Goal: Task Accomplishment & Management: Use online tool/utility

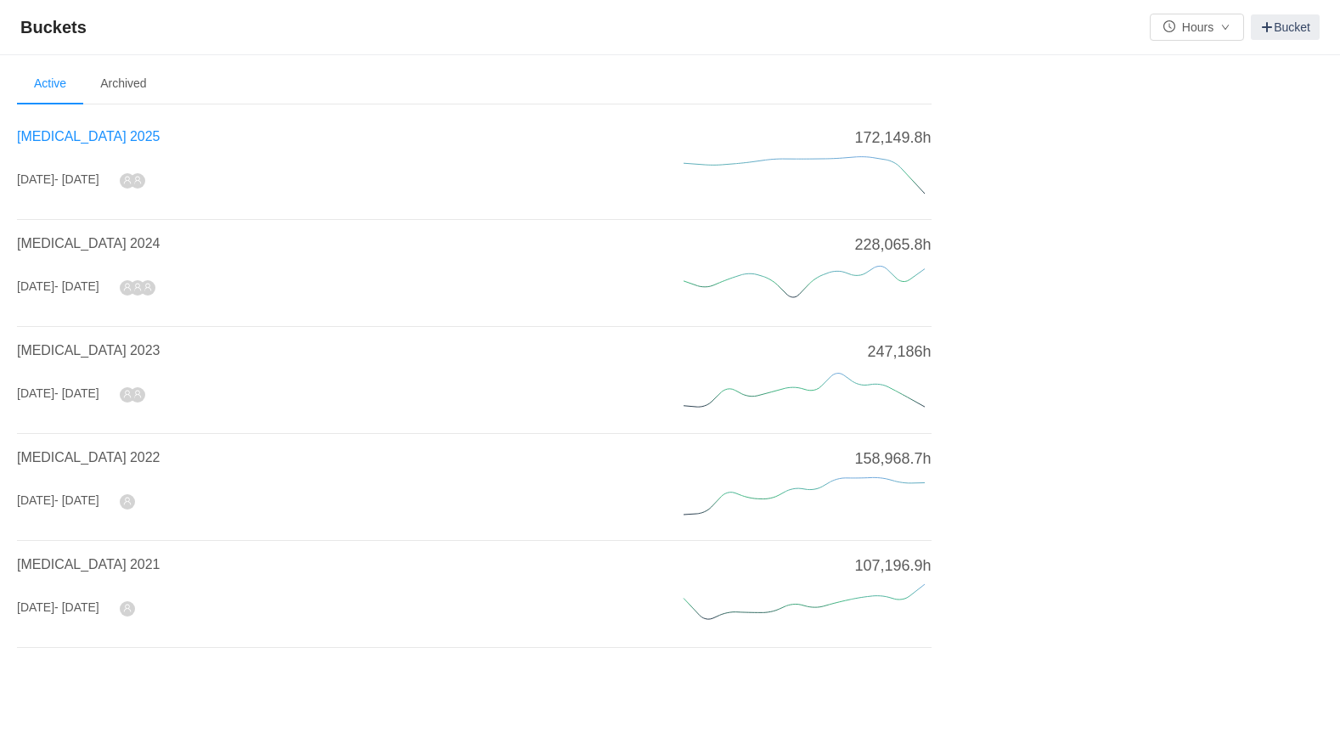
click at [71, 137] on span "[MEDICAL_DATA] 2025" at bounding box center [88, 136] width 143 height 14
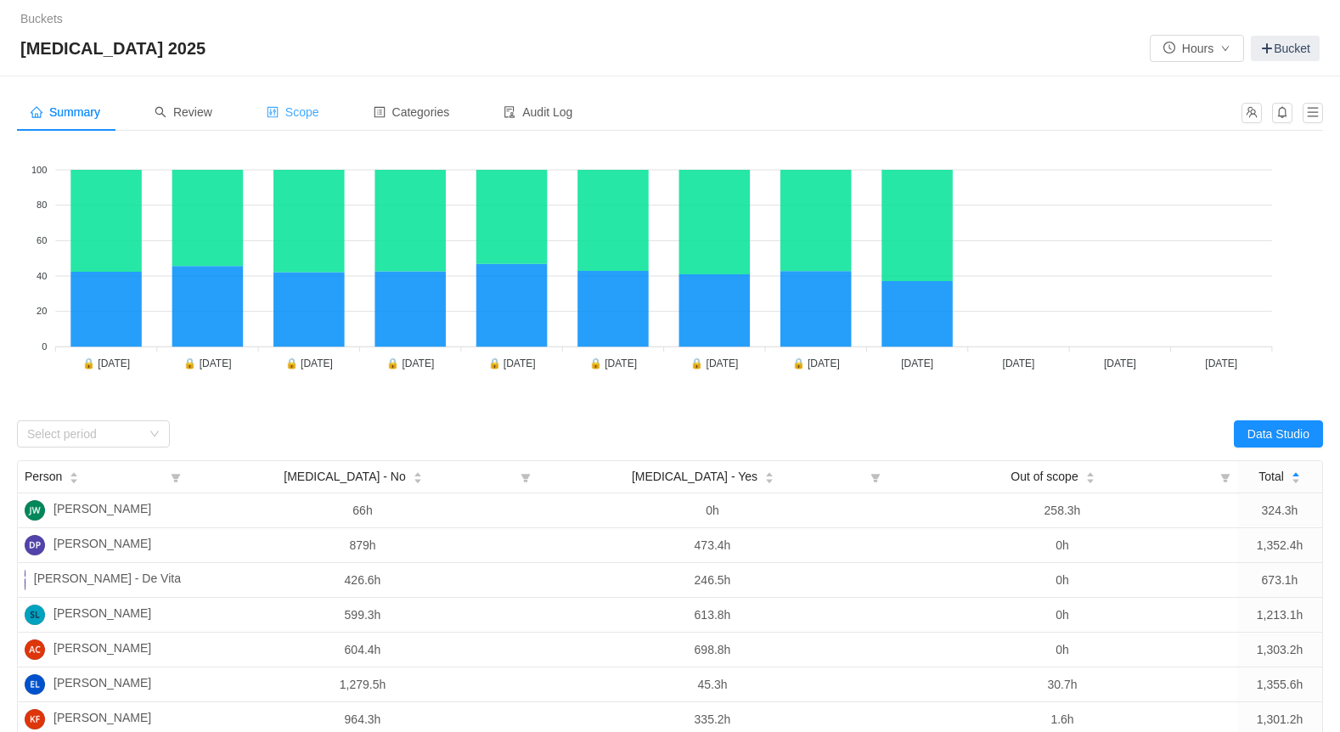
click at [303, 109] on span "Scope" at bounding box center [293, 112] width 53 height 14
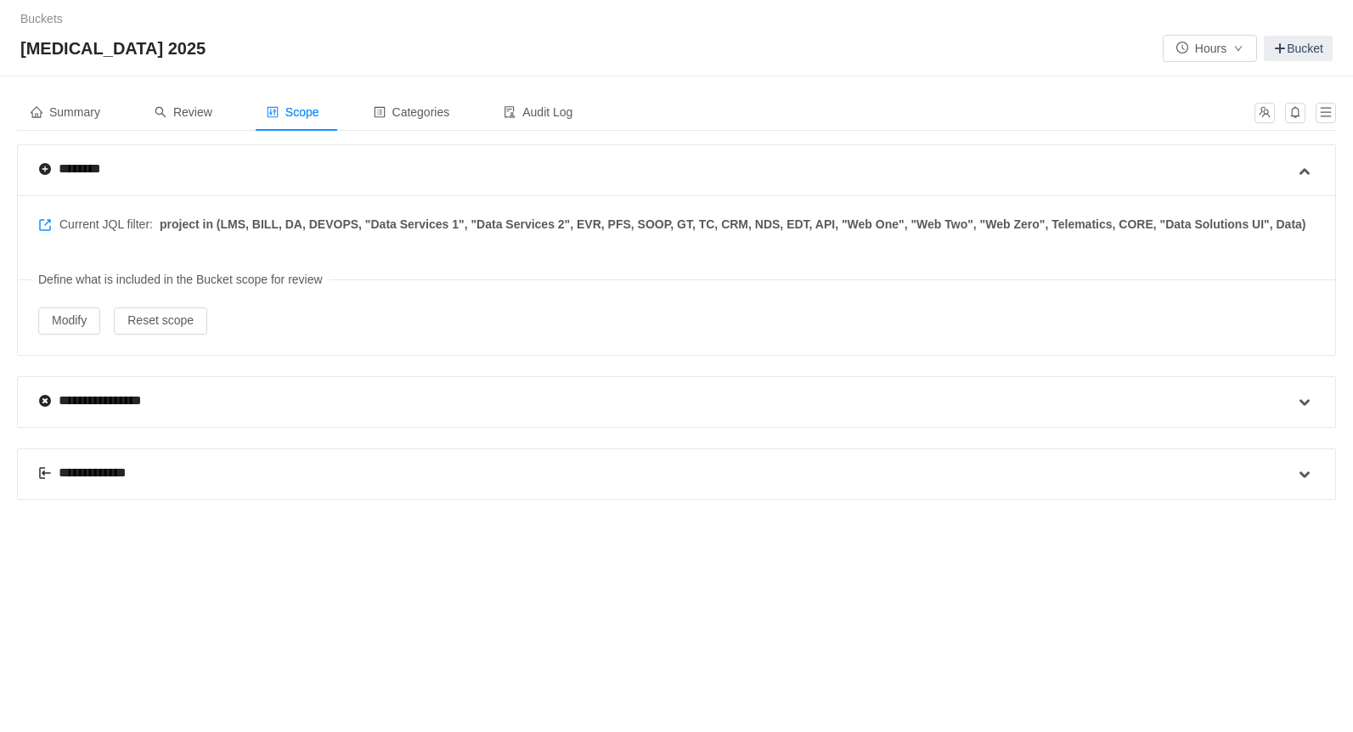
click at [109, 466] on div "**********" at bounding box center [91, 473] width 107 height 20
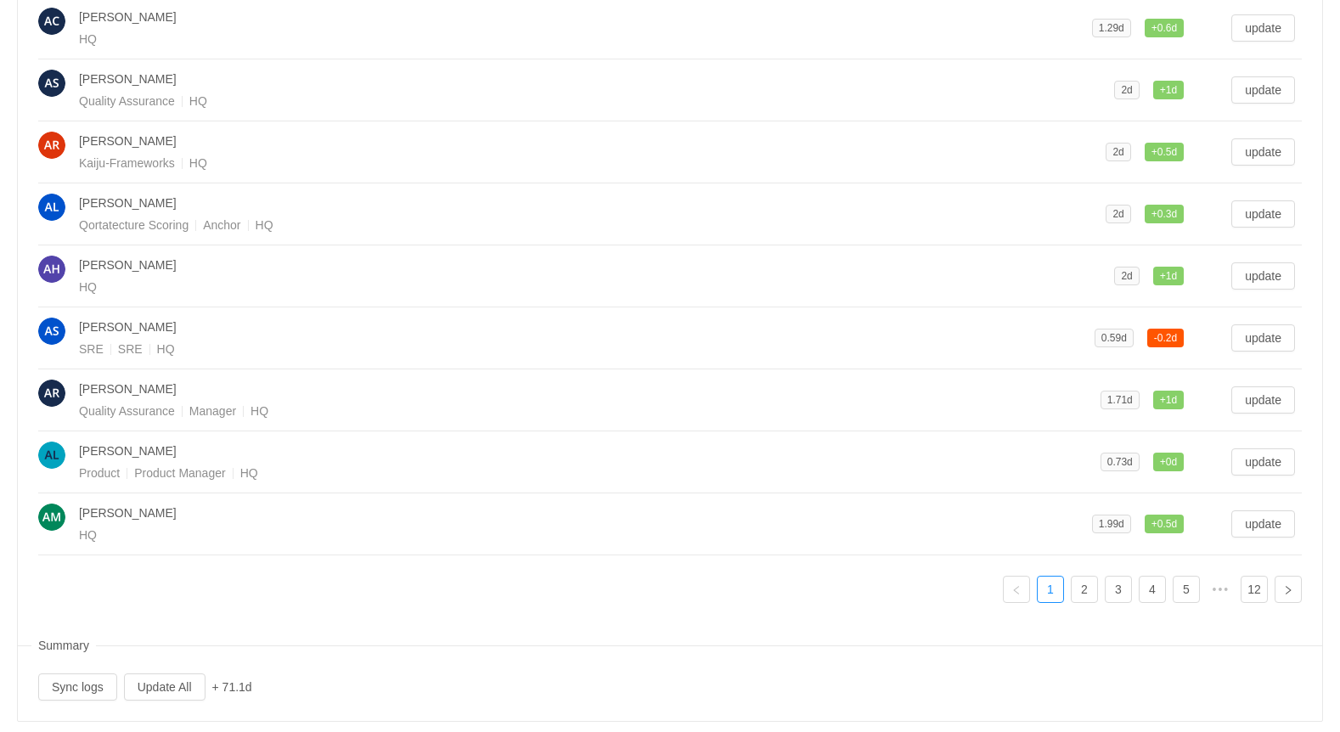
scroll to position [650, 0]
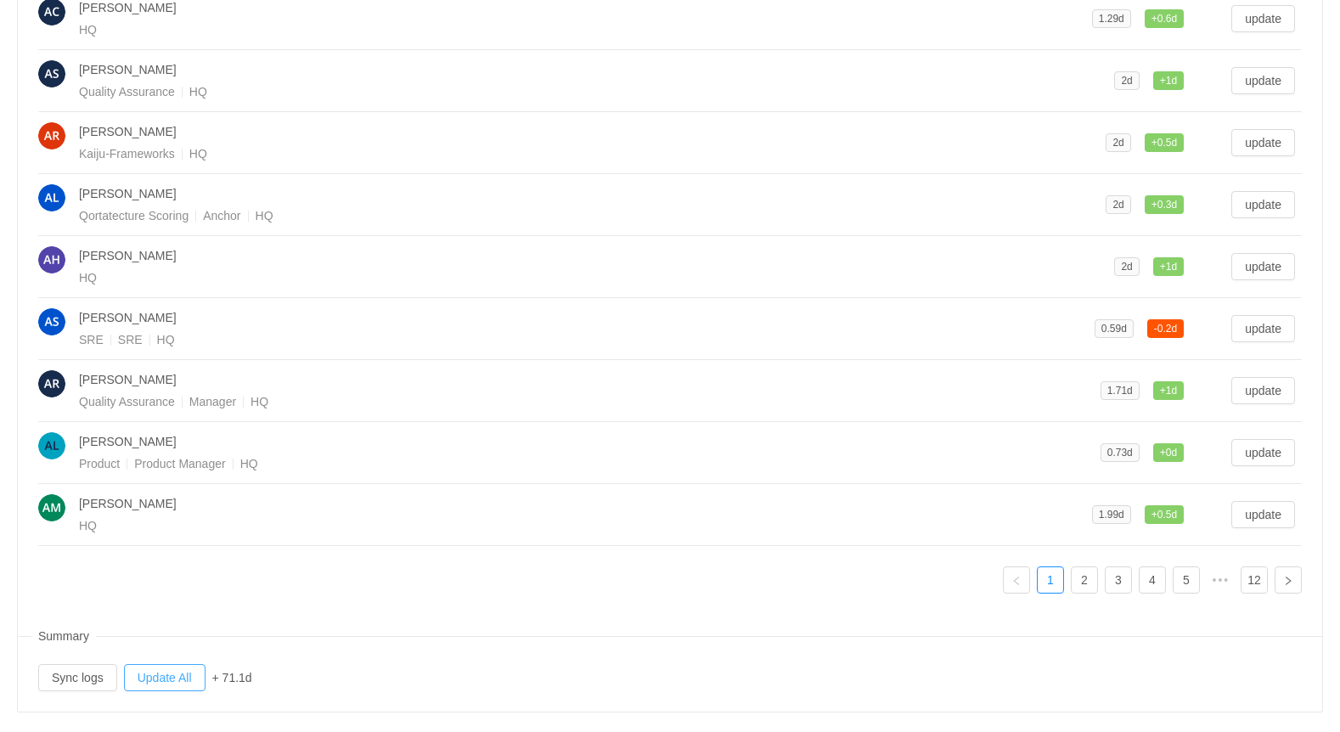
click at [163, 664] on button "Update All" at bounding box center [165, 677] width 82 height 27
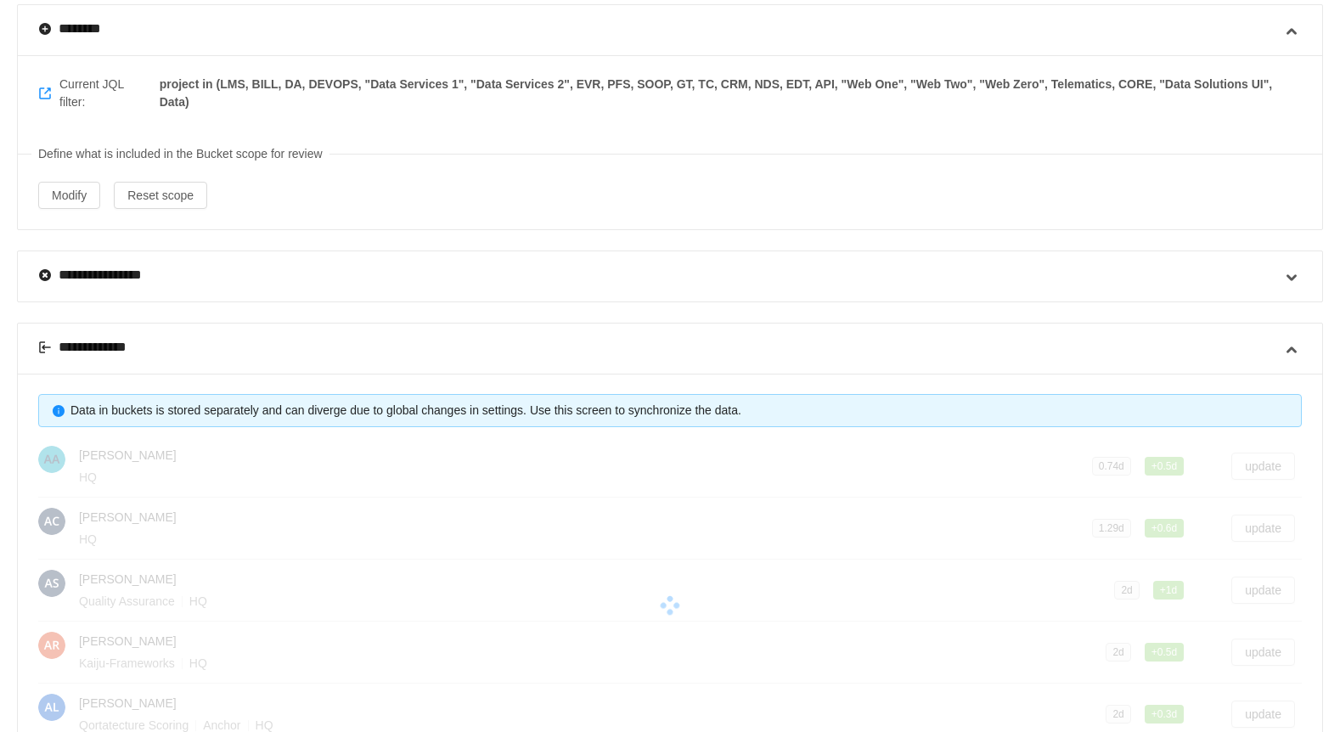
scroll to position [0, 0]
